Goal: Task Accomplishment & Management: Use online tool/utility

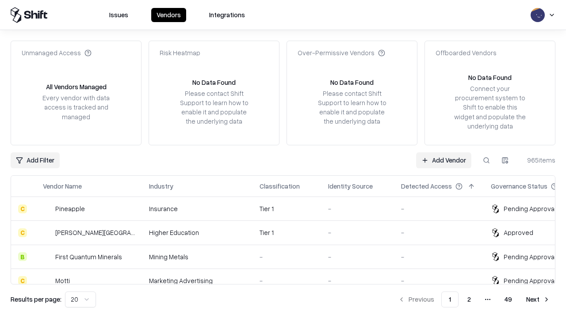
click at [444, 160] on link "Add Vendor" at bounding box center [443, 161] width 55 height 16
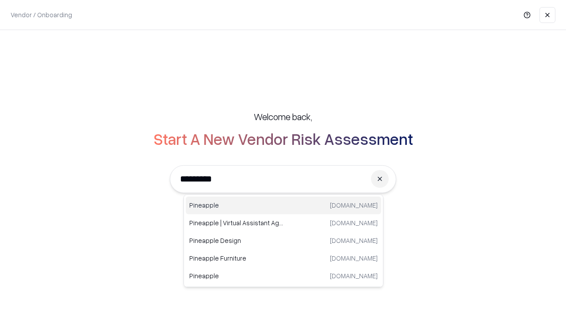
click at [283, 206] on div "Pineapple [DOMAIN_NAME]" at bounding box center [283, 206] width 195 height 18
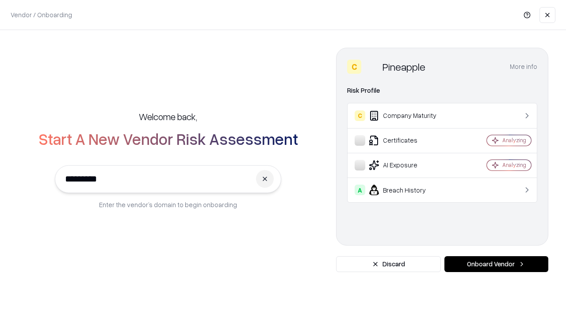
type input "*********"
click at [496, 264] on button "Onboard Vendor" at bounding box center [496, 264] width 104 height 16
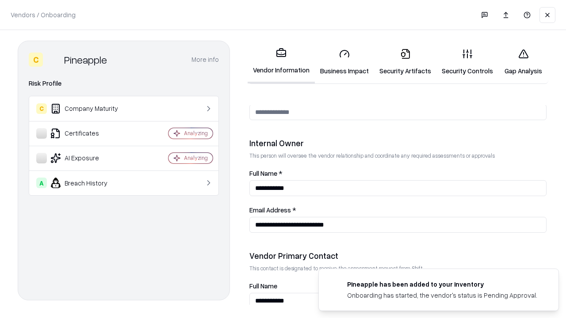
scroll to position [458, 0]
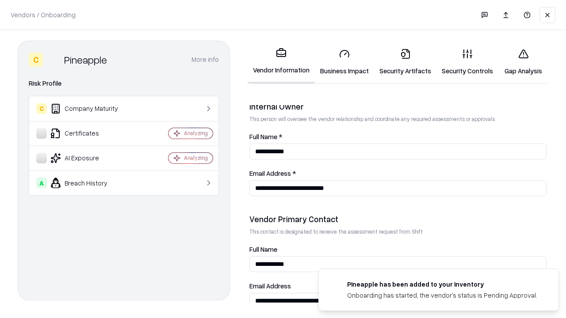
click at [344, 62] on link "Business Impact" at bounding box center [344, 62] width 59 height 41
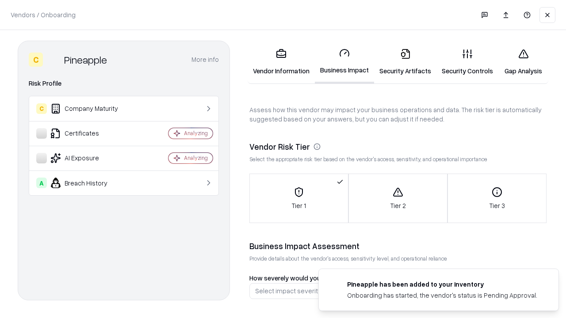
click at [523, 62] on link "Gap Analysis" at bounding box center [523, 62] width 50 height 41
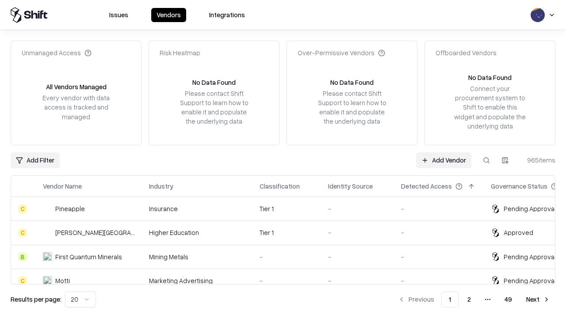
click at [444, 160] on link "Add Vendor" at bounding box center [443, 161] width 55 height 16
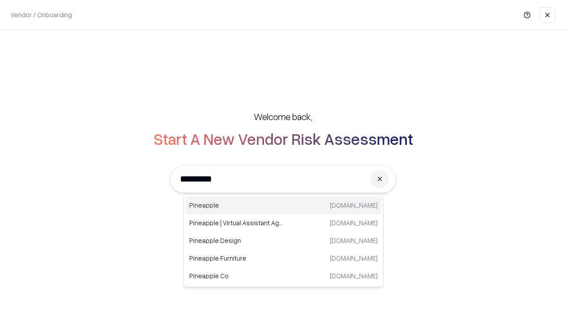
click at [283, 206] on div "Pineapple [DOMAIN_NAME]" at bounding box center [283, 206] width 195 height 18
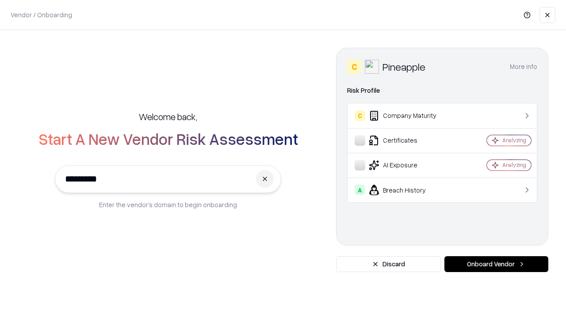
type input "*********"
click at [496, 264] on button "Onboard Vendor" at bounding box center [496, 264] width 104 height 16
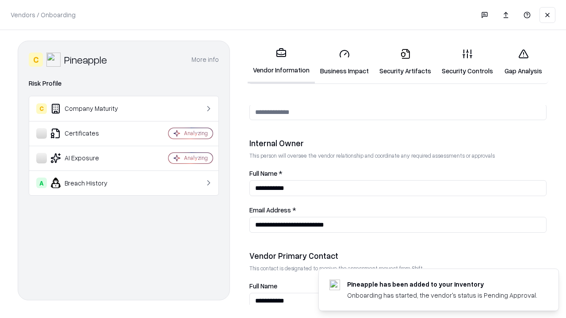
scroll to position [458, 0]
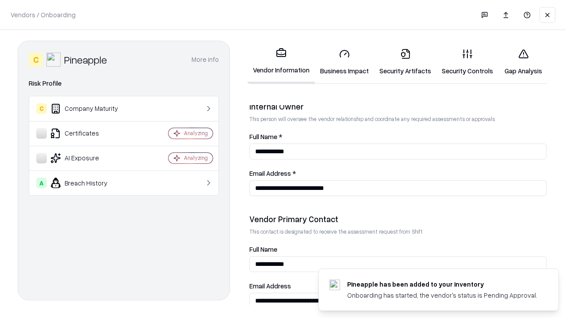
click at [523, 62] on link "Gap Analysis" at bounding box center [523, 62] width 50 height 41
